Goal: Task Accomplishment & Management: Use online tool/utility

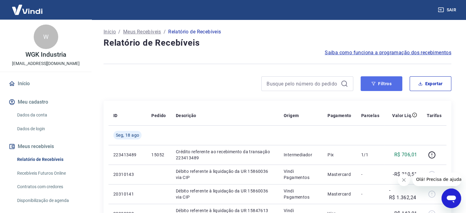
click at [390, 83] on button "Filtros" at bounding box center [382, 83] width 42 height 15
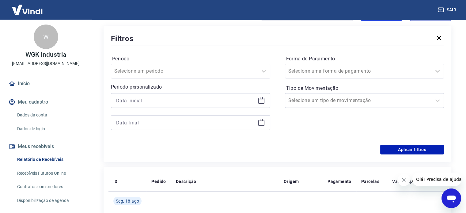
scroll to position [61, 0]
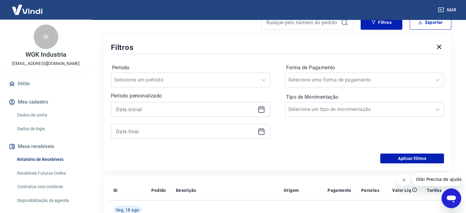
click at [261, 108] on icon at bounding box center [261, 109] width 7 height 7
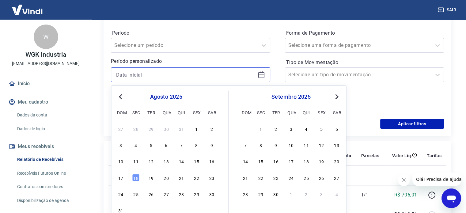
scroll to position [123, 0]
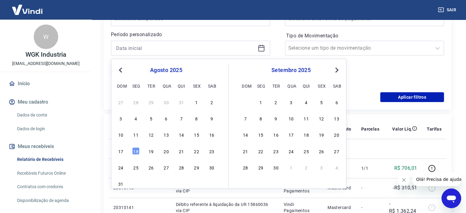
click at [197, 136] on div "15" at bounding box center [196, 134] width 7 height 7
type input "[DATE]"
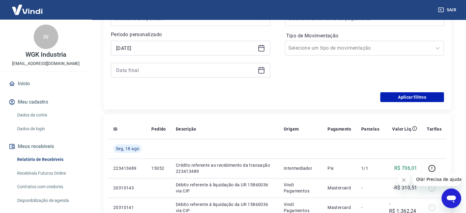
click at [262, 71] on icon at bounding box center [261, 70] width 7 height 7
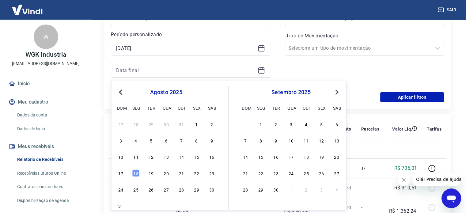
drag, startPoint x: 196, startPoint y: 155, endPoint x: 272, endPoint y: 94, distance: 97.7
click at [196, 155] on div "15" at bounding box center [196, 156] width 7 height 7
type input "[DATE]"
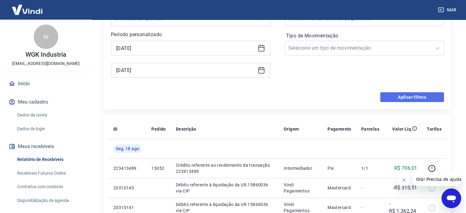
click at [414, 97] on button "Aplicar filtros" at bounding box center [412, 97] width 64 height 10
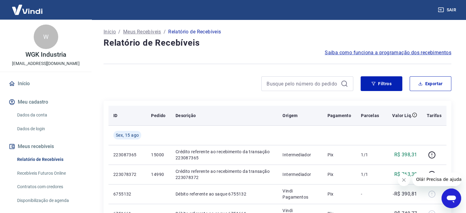
scroll to position [31, 0]
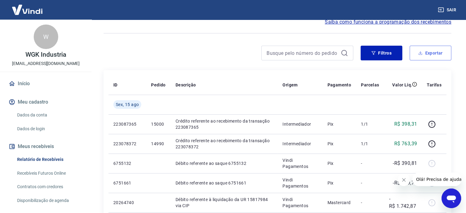
click at [429, 54] on button "Exportar" at bounding box center [431, 53] width 42 height 15
type input "[DATE]"
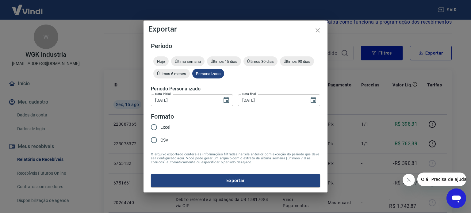
click at [167, 126] on span "Excel" at bounding box center [165, 127] width 10 height 6
click at [160, 126] on input "Excel" at bounding box center [153, 127] width 13 height 13
radio input "true"
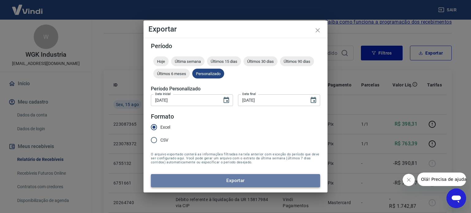
click at [245, 181] on button "Exportar" at bounding box center [235, 180] width 169 height 13
